Goal: Information Seeking & Learning: Learn about a topic

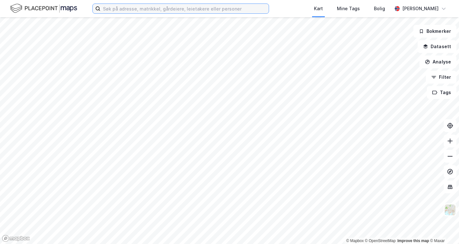
click at [155, 10] on input at bounding box center [184, 9] width 168 height 10
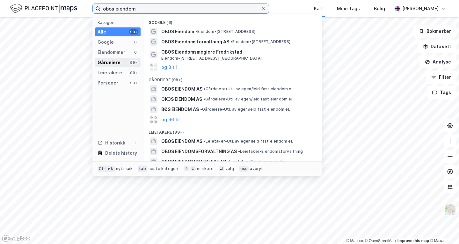
type input "obos eiendom"
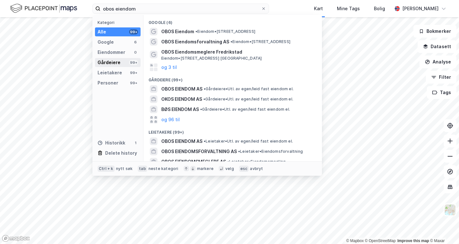
click at [120, 62] on div "Gårdeiere 99+" at bounding box center [118, 62] width 46 height 9
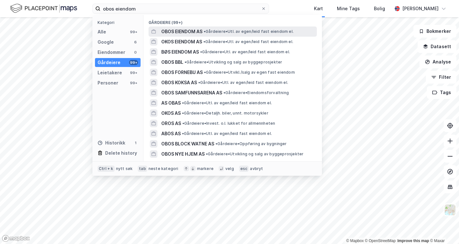
click at [186, 33] on span "OBOS EIENDOM AS" at bounding box center [181, 32] width 41 height 8
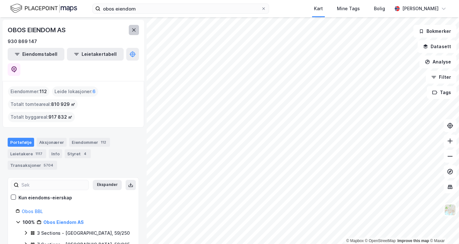
click at [132, 29] on icon at bounding box center [133, 29] width 5 height 5
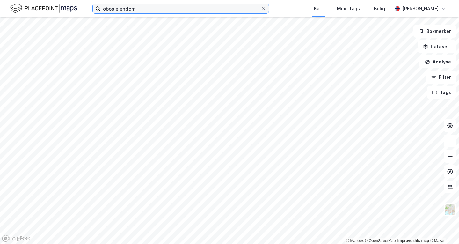
click at [160, 12] on input "obos eiendom" at bounding box center [180, 9] width 160 height 10
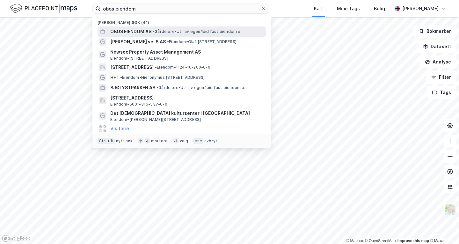
click at [150, 31] on span "OBOS EIENDOM AS" at bounding box center [130, 32] width 41 height 8
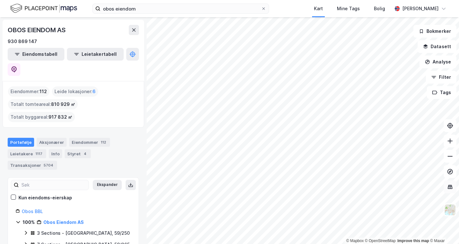
click at [450, 189] on icon at bounding box center [449, 186] width 6 height 6
click at [450, 210] on img at bounding box center [450, 209] width 12 height 12
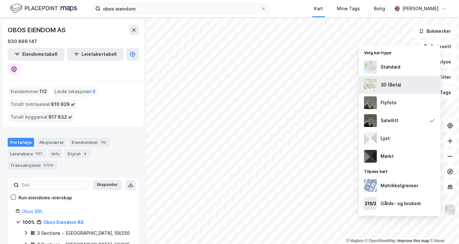
click at [396, 87] on div "3D (Beta)" at bounding box center [390, 85] width 21 height 8
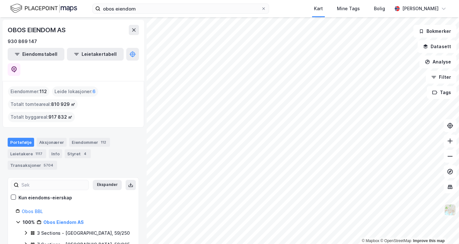
click at [449, 210] on img at bounding box center [450, 209] width 12 height 12
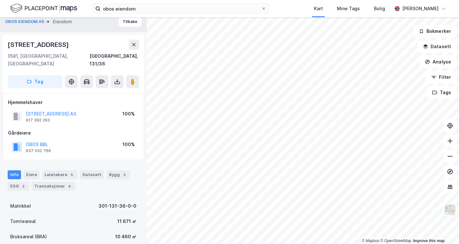
scroll to position [6, 0]
click at [127, 23] on button "Tilbake" at bounding box center [129, 21] width 23 height 10
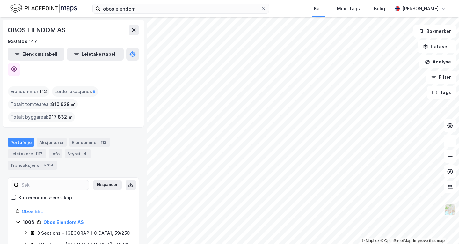
click at [447, 209] on img at bounding box center [450, 209] width 12 height 12
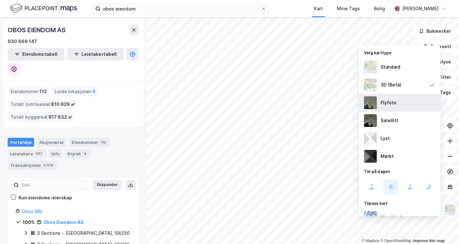
click at [401, 102] on div "Flyfoto" at bounding box center [400, 103] width 82 height 18
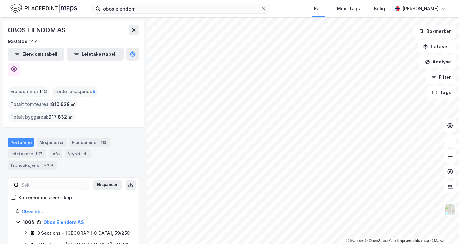
click at [269, 3] on div "obos eiendom Kart Mine Tags Bolig [PERSON_NAME] © Mapbox © OpenStreetMap Improv…" at bounding box center [229, 122] width 459 height 244
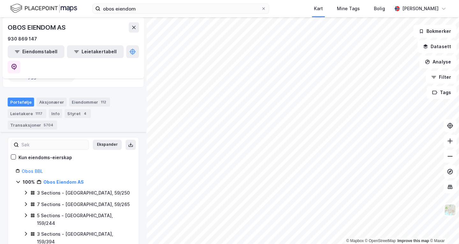
scroll to position [61, 0]
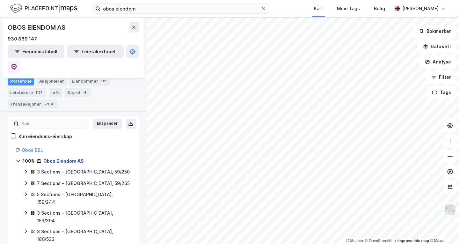
click at [55, 158] on link "Obos Eiendom AS" at bounding box center [63, 160] width 40 height 5
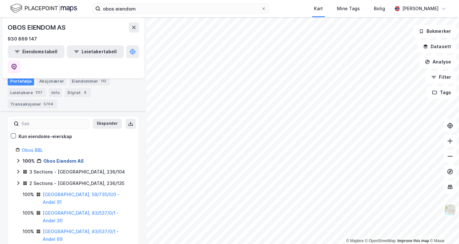
click at [60, 158] on link "Obos Eiendom AS" at bounding box center [63, 160] width 40 height 5
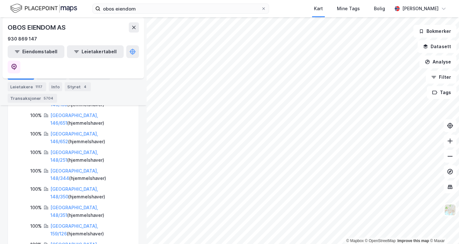
scroll to position [376, 0]
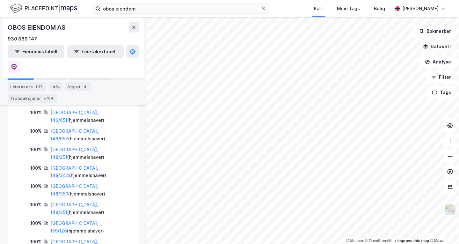
click at [438, 45] on button "Datasett" at bounding box center [436, 46] width 39 height 13
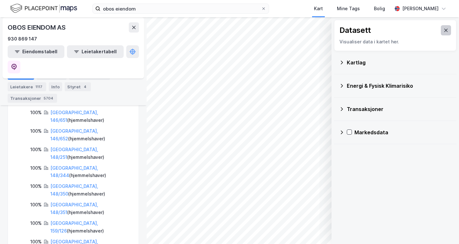
click at [443, 29] on icon at bounding box center [445, 30] width 5 height 5
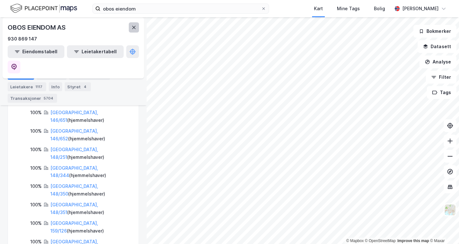
click at [133, 29] on icon at bounding box center [133, 27] width 5 height 5
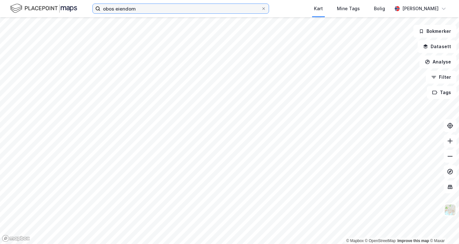
click at [158, 4] on input "obos eiendom" at bounding box center [180, 9] width 160 height 10
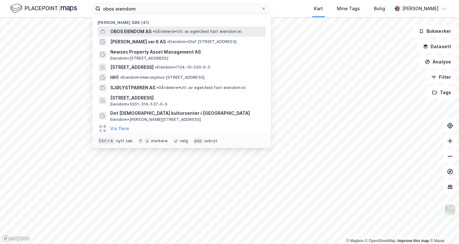
click at [139, 30] on span "OBOS EIENDOM AS" at bounding box center [130, 32] width 41 height 8
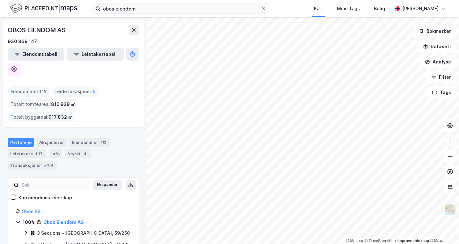
click at [454, 139] on button at bounding box center [449, 140] width 13 height 13
click at [448, 144] on button at bounding box center [449, 140] width 13 height 13
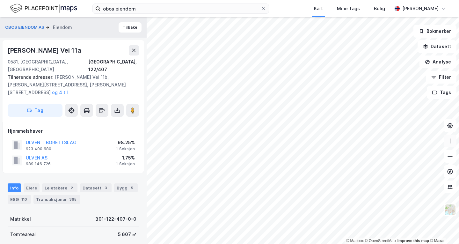
scroll to position [6, 0]
